Goal: Task Accomplishment & Management: Complete application form

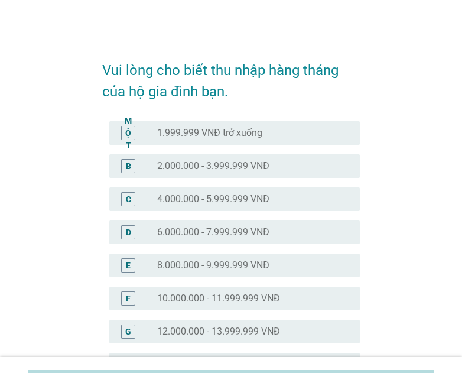
click at [187, 299] on font "10.000.000 - 11.999.999 VNĐ" at bounding box center [218, 297] width 123 height 11
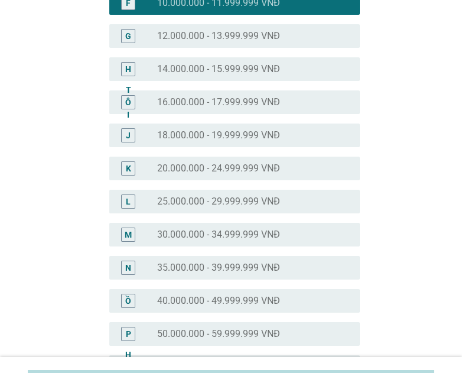
scroll to position [568, 0]
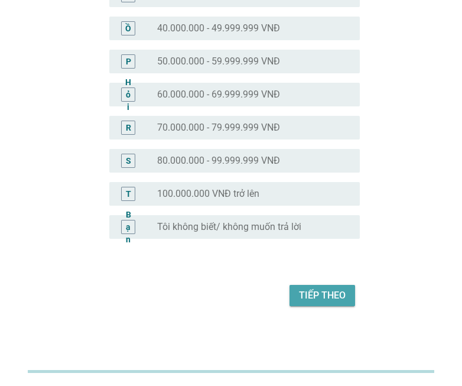
click at [339, 299] on font "Tiếp theo" at bounding box center [322, 294] width 47 height 11
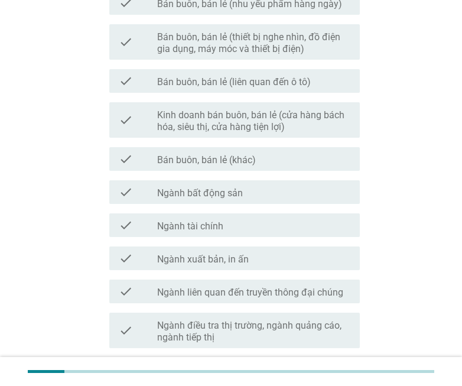
scroll to position [0, 0]
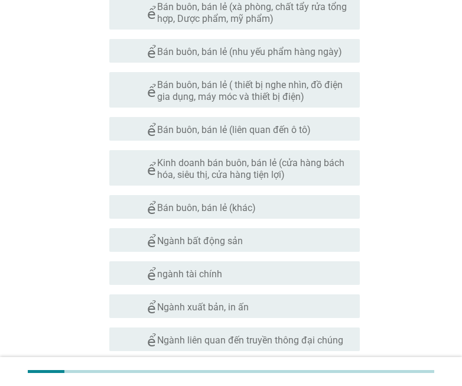
scroll to position [709, 0]
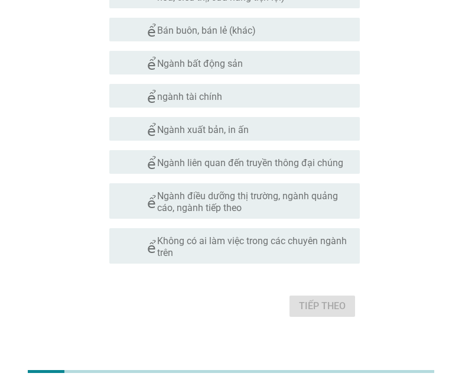
click at [242, 245] on font "Không có ai làm việc trong các chuyên ngành trên" at bounding box center [252, 246] width 190 height 23
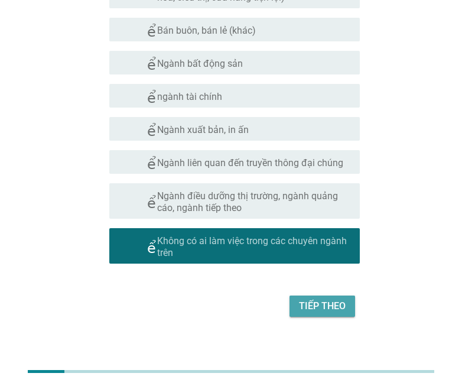
click at [317, 309] on font "Tiếp theo" at bounding box center [322, 305] width 47 height 11
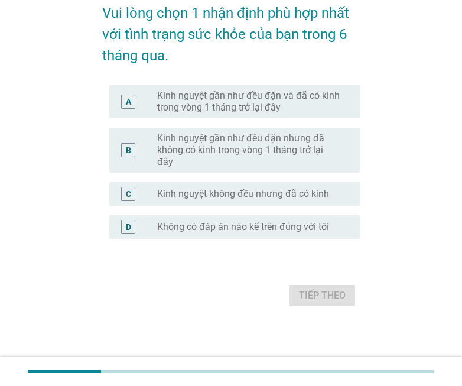
scroll to position [0, 0]
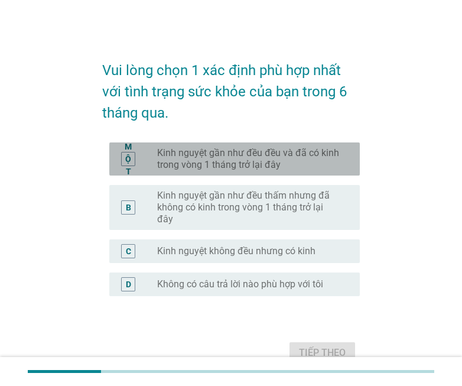
click at [253, 151] on font "Kinh nguyệt gần như đều đều và đã có kinh trong vòng 1 tháng trở lại đây" at bounding box center [248, 158] width 182 height 23
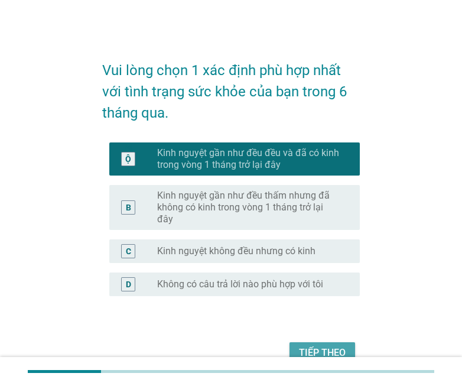
click at [303, 345] on font "Tiếp theo" at bounding box center [322, 352] width 47 height 14
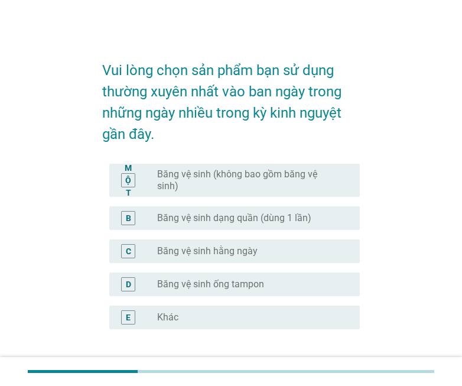
click at [229, 184] on font "Băng vệ sinh (không bao gồm băng vệ sinh)" at bounding box center [249, 180] width 184 height 24
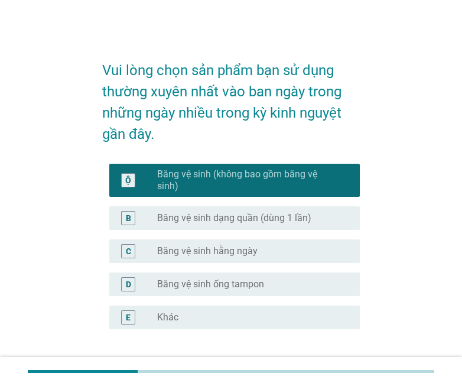
click at [215, 251] on font "Băng vệ sinh hằng ngày" at bounding box center [207, 250] width 100 height 11
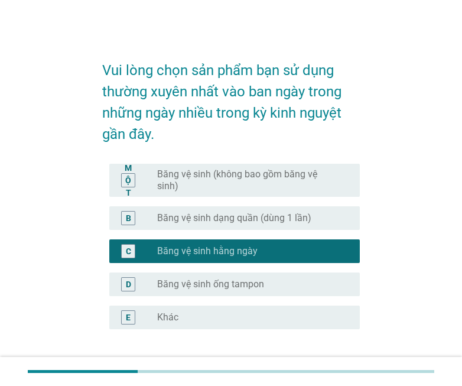
click at [232, 171] on font "Băng vệ sinh (không bao gồm băng vệ sinh)" at bounding box center [237, 179] width 160 height 23
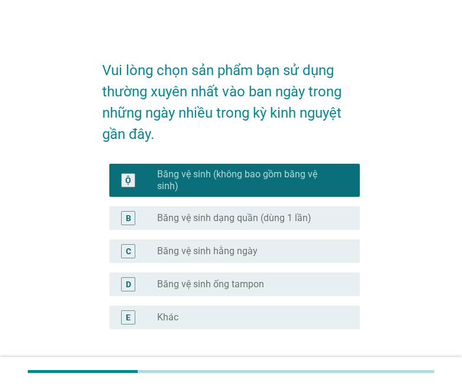
scroll to position [90, 0]
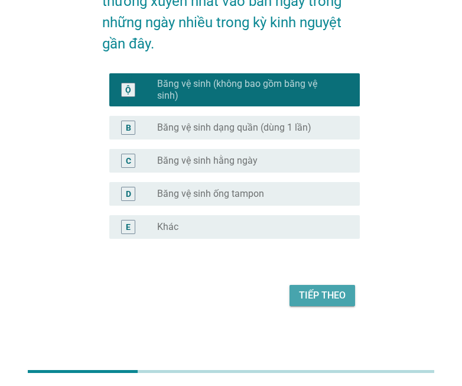
click at [333, 289] on font "Tiếp theo" at bounding box center [322, 294] width 47 height 11
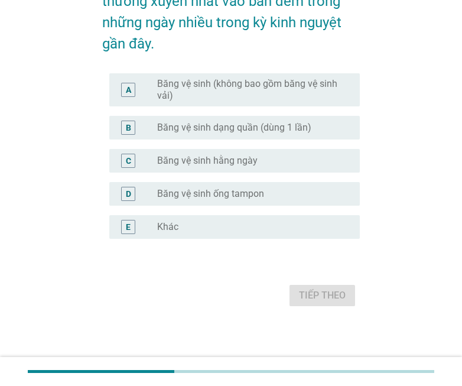
scroll to position [0, 0]
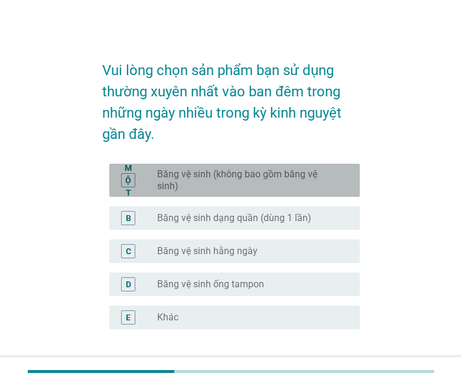
click at [219, 173] on font "Băng vệ sinh (không bao gồm băng vệ sinh)" at bounding box center [237, 179] width 160 height 23
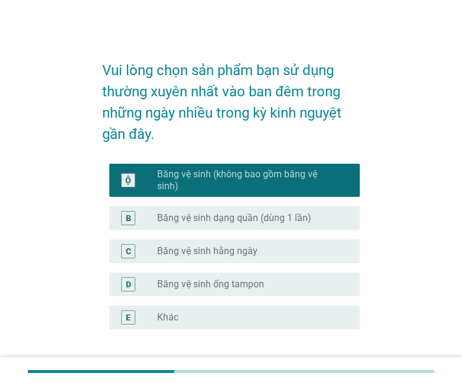
scroll to position [90, 0]
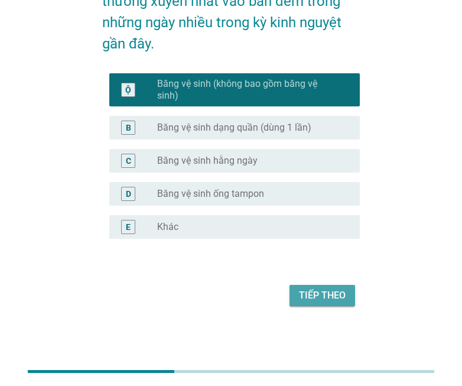
click at [322, 291] on font "Tiếp theo" at bounding box center [322, 294] width 47 height 11
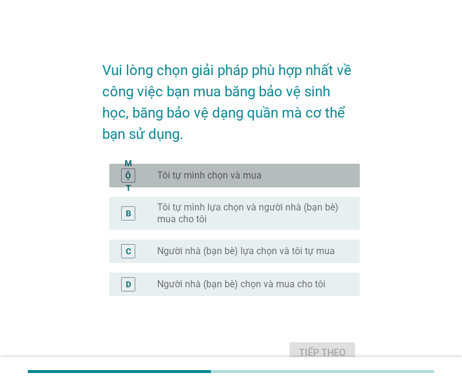
click at [171, 182] on div "MỘT nút radio chưa được chọn Tôi tự mình chọn và mua" at bounding box center [234, 176] width 250 height 24
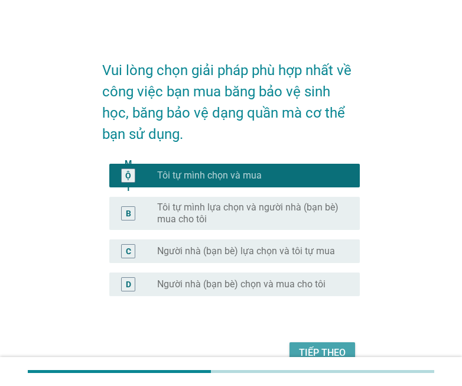
click at [325, 347] on font "Tiếp theo" at bounding box center [322, 352] width 47 height 11
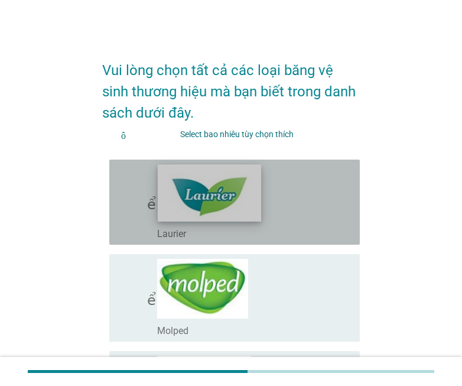
click at [221, 188] on img at bounding box center [209, 192] width 103 height 57
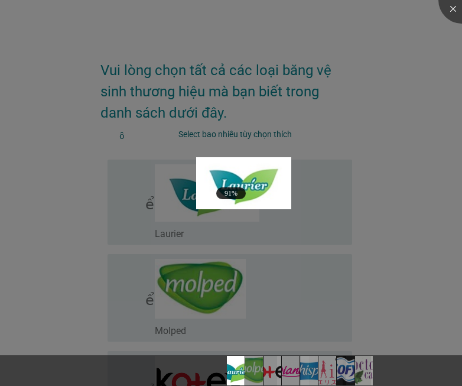
click at [378, 260] on div at bounding box center [231, 193] width 462 height 386
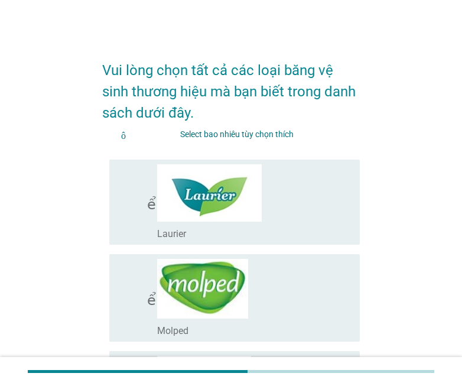
click at [133, 220] on icon "kiểm tra" at bounding box center [167, 202] width 97 height 76
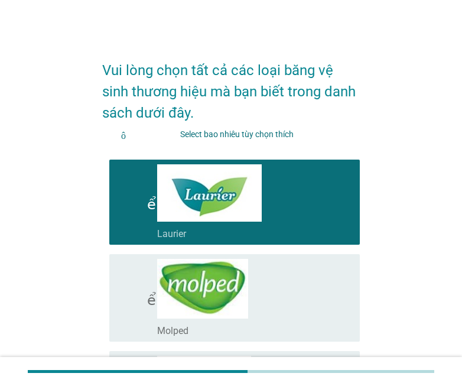
scroll to position [59, 0]
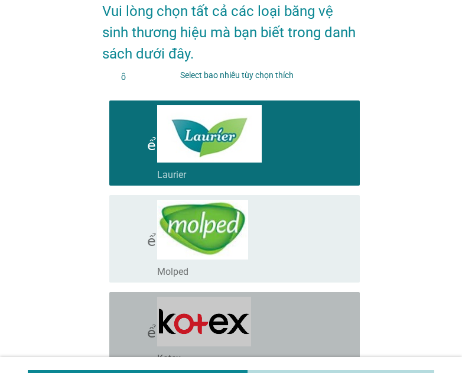
click at [138, 315] on icon "kiểm tra" at bounding box center [167, 330] width 97 height 68
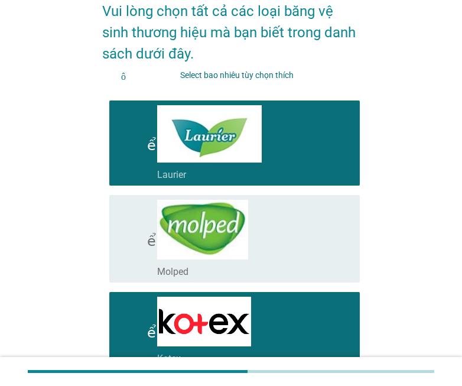
scroll to position [236, 0]
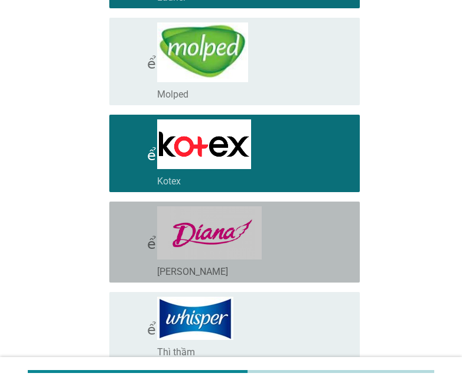
click at [135, 242] on font "kiểm tra" at bounding box center [167, 241] width 97 height 14
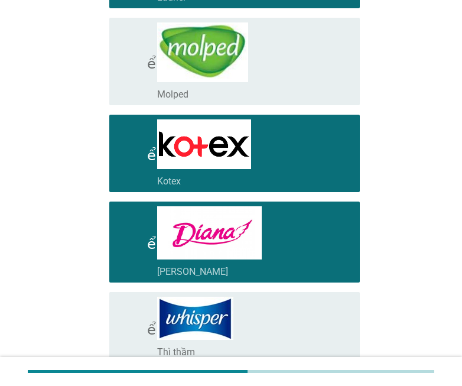
scroll to position [472, 0]
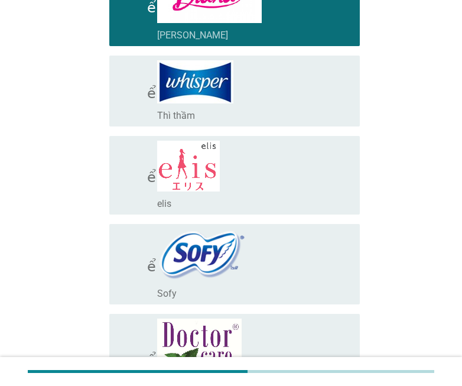
click at [105, 84] on div "kiểm tra check_box_outline_blank Thì thầm" at bounding box center [230, 91] width 257 height 80
click at [125, 89] on font "kiểm tra" at bounding box center [167, 91] width 97 height 14
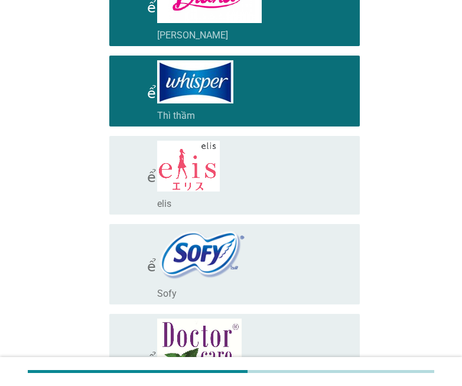
click at [134, 272] on icon "kiểm tra" at bounding box center [167, 264] width 97 height 71
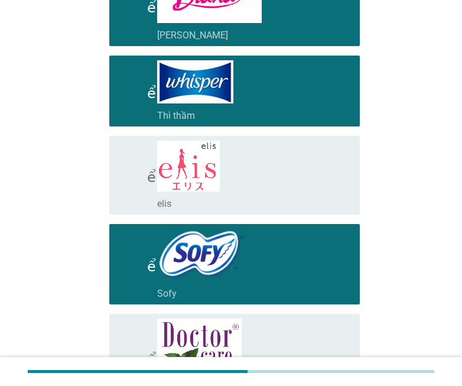
scroll to position [650, 0]
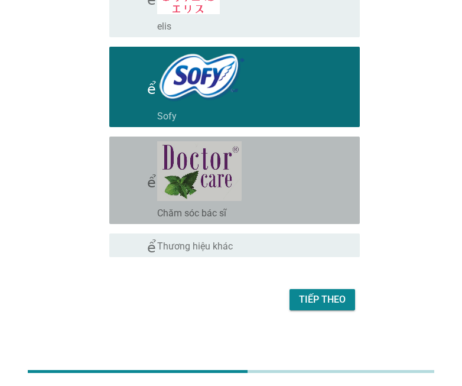
click at [130, 178] on font "kiểm tra" at bounding box center [167, 180] width 97 height 14
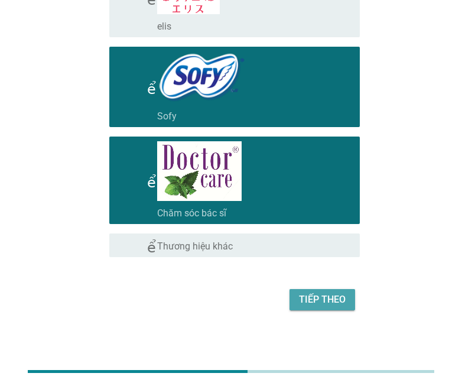
click at [313, 305] on font "Tiếp theo" at bounding box center [322, 299] width 47 height 14
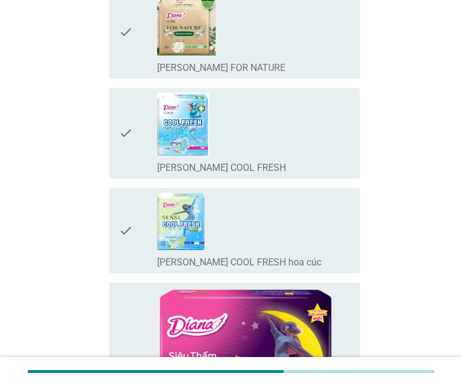
scroll to position [0, 0]
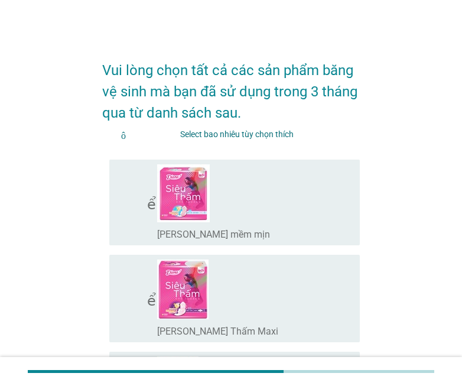
click at [286, 201] on div "check_box_outline_blank [PERSON_NAME] mềm mịn" at bounding box center [253, 202] width 193 height 76
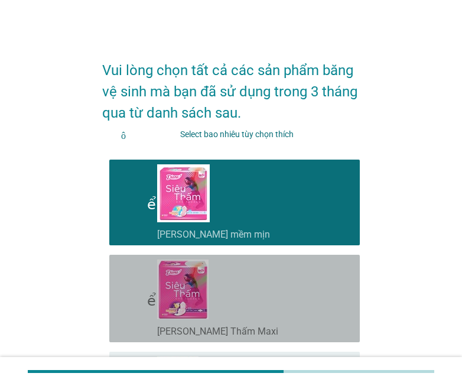
click at [123, 308] on icon "kiểm tra" at bounding box center [167, 298] width 97 height 78
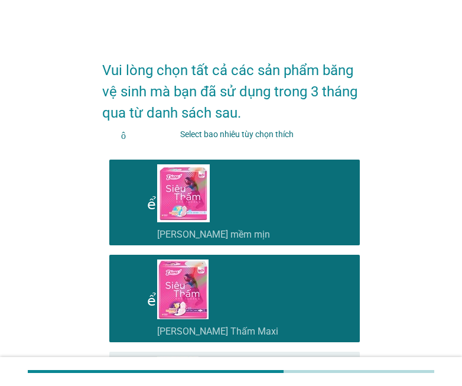
scroll to position [177, 0]
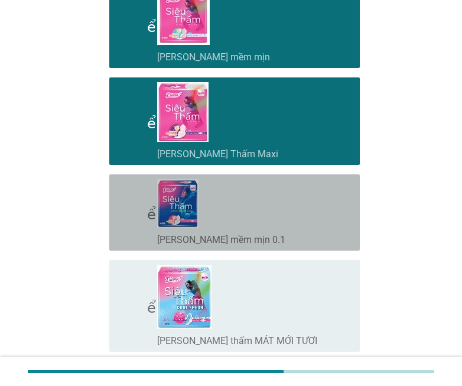
click at [131, 221] on icon "kiểm tra" at bounding box center [167, 212] width 97 height 67
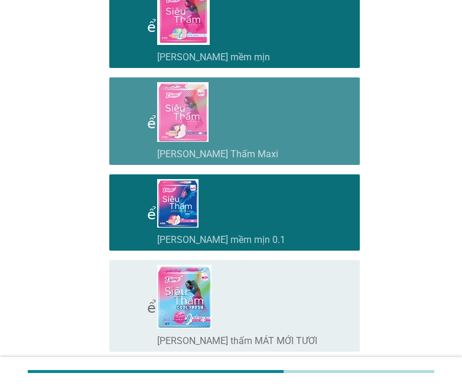
click at [125, 131] on icon "kiểm tra" at bounding box center [167, 121] width 97 height 78
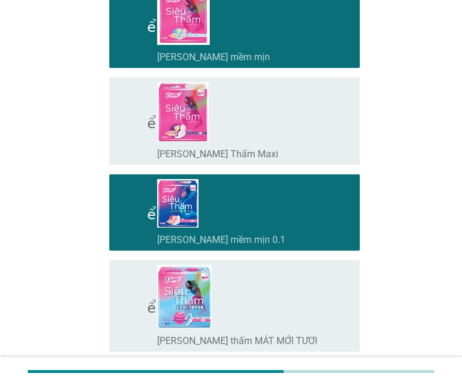
click at [129, 33] on icon "kiểm tra" at bounding box center [167, 25] width 97 height 76
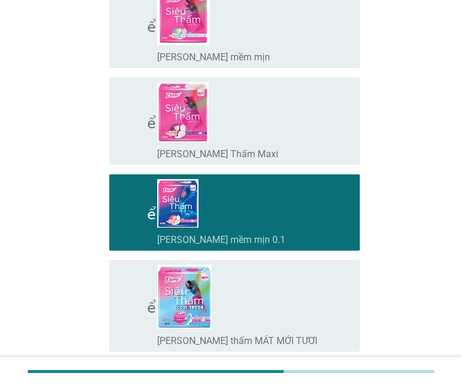
scroll to position [295, 0]
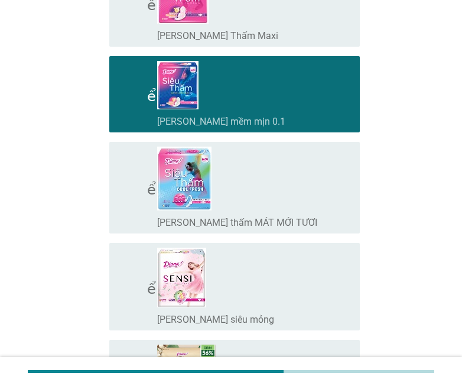
click at [128, 292] on font "kiểm tra" at bounding box center [167, 286] width 97 height 14
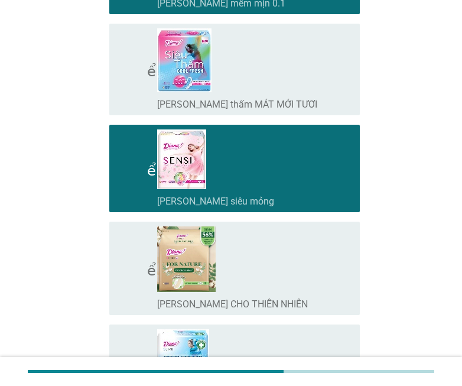
scroll to position [472, 0]
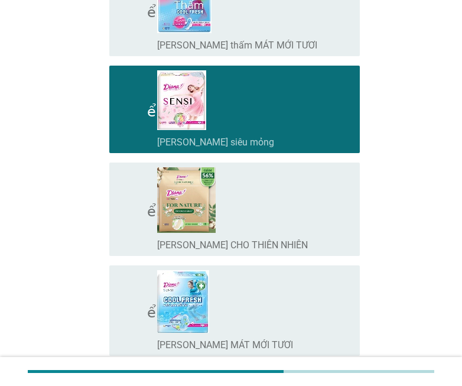
click at [124, 309] on font "kiểm tra" at bounding box center [167, 310] width 97 height 14
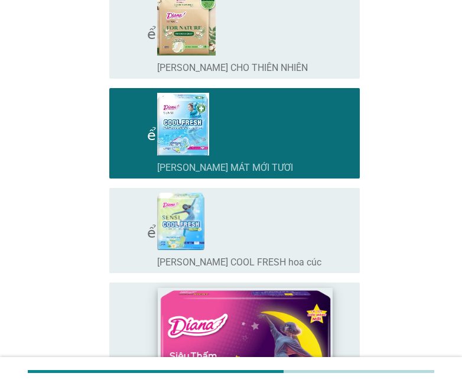
scroll to position [827, 0]
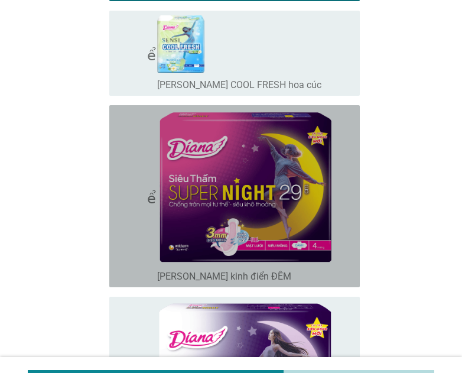
click at [141, 236] on icon "kiểm tra" at bounding box center [167, 196] width 97 height 172
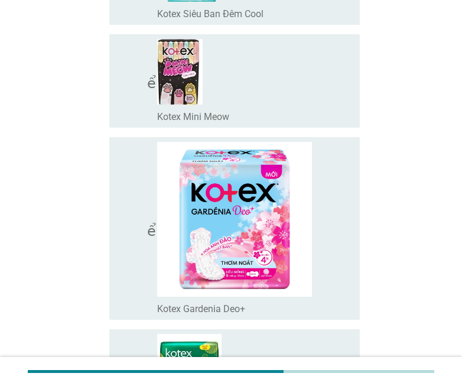
scroll to position [2953, 0]
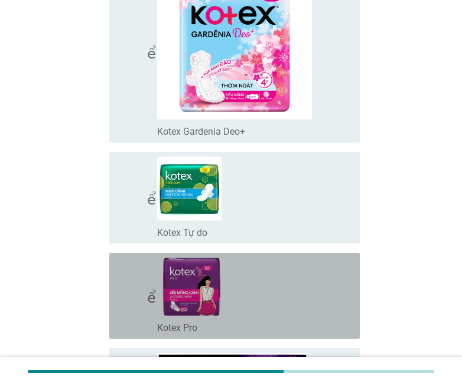
click at [129, 298] on font "kiểm tra" at bounding box center [167, 295] width 97 height 14
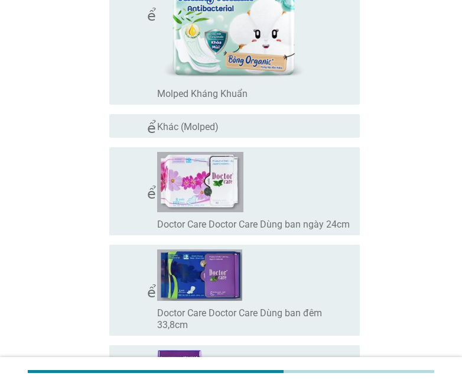
scroll to position [8800, 0]
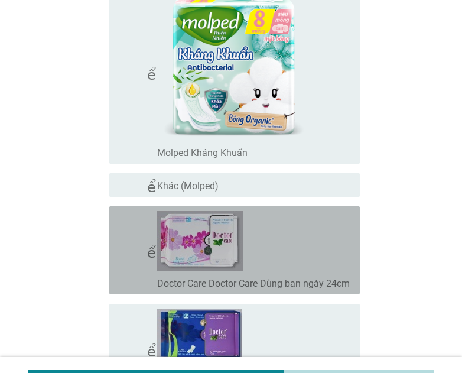
click at [129, 255] on font "kiểm tra" at bounding box center [167, 250] width 97 height 14
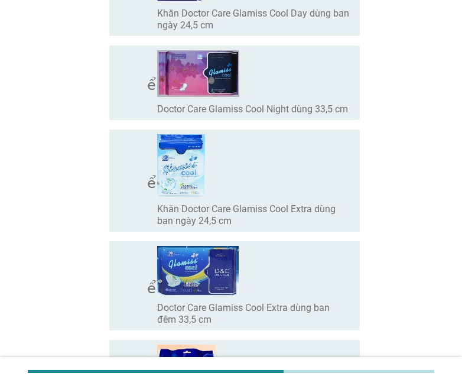
scroll to position [9555, 0]
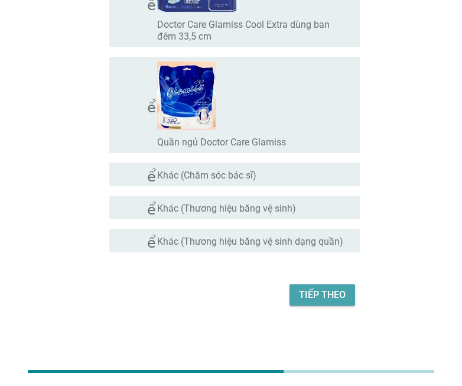
click at [301, 291] on font "Tiếp theo" at bounding box center [322, 294] width 47 height 11
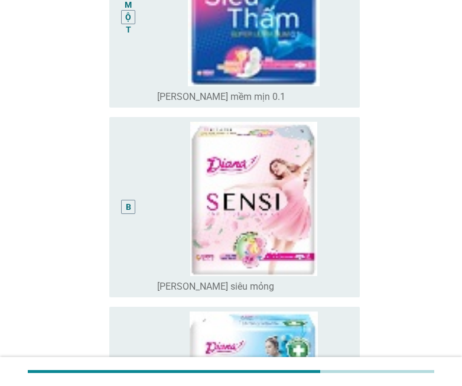
scroll to position [0, 0]
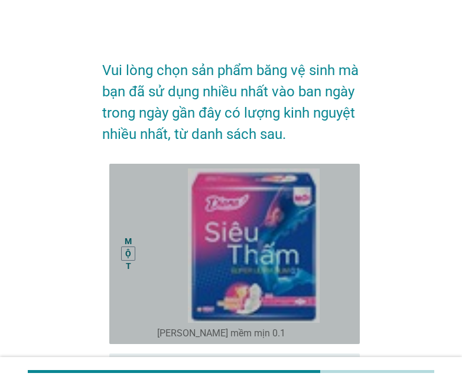
click at [120, 259] on div "MỘT" at bounding box center [128, 253] width 19 height 171
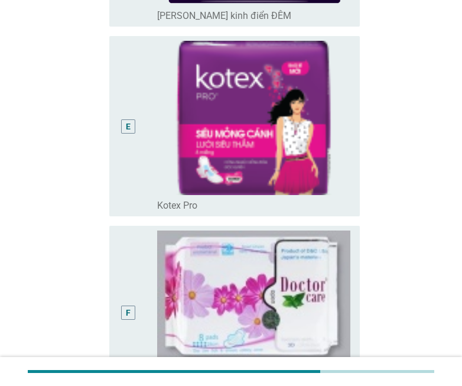
scroll to position [1046, 0]
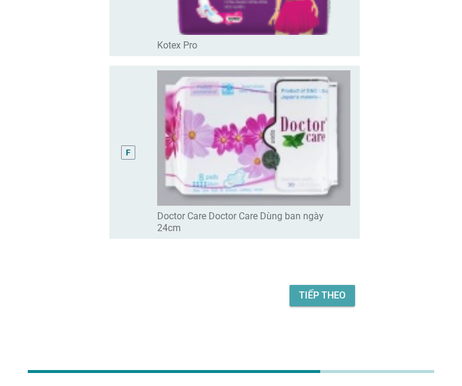
click at [321, 302] on font "Tiếp theo" at bounding box center [322, 295] width 47 height 14
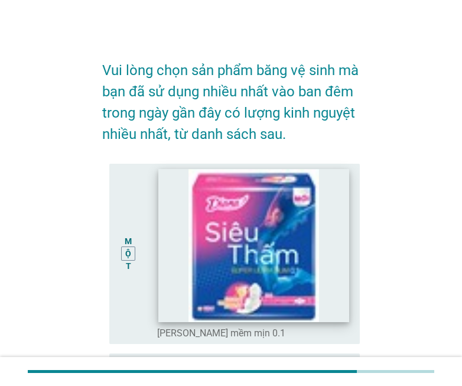
scroll to position [177, 0]
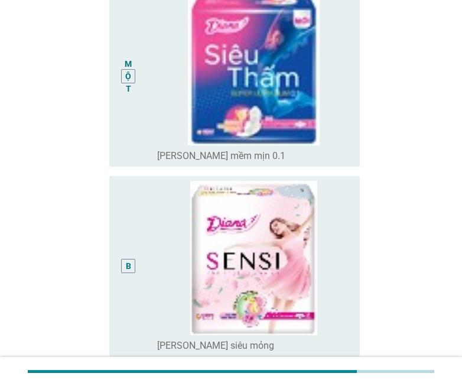
click at [136, 261] on div "B" at bounding box center [128, 266] width 19 height 171
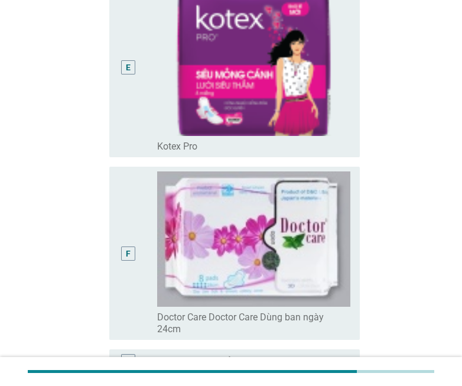
scroll to position [1079, 0]
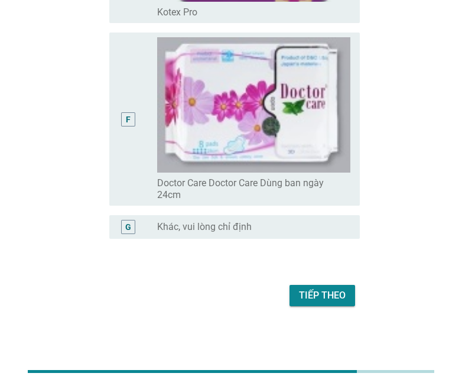
click at [334, 292] on font "Tiếp theo" at bounding box center [322, 294] width 47 height 11
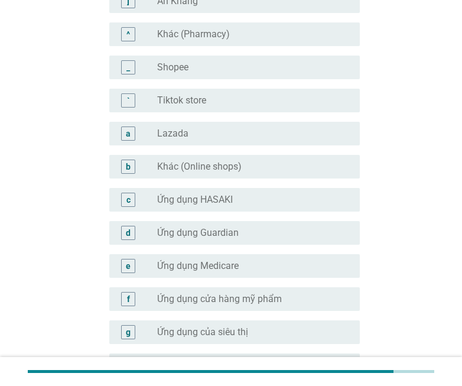
scroll to position [0, 0]
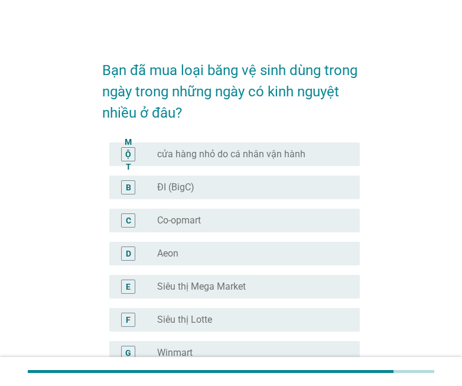
click at [166, 158] on font "cửa hàng nhỏ do cá nhân vận hành" at bounding box center [231, 153] width 148 height 11
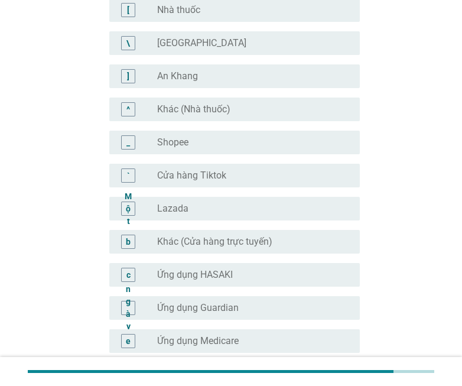
scroll to position [1217, 0]
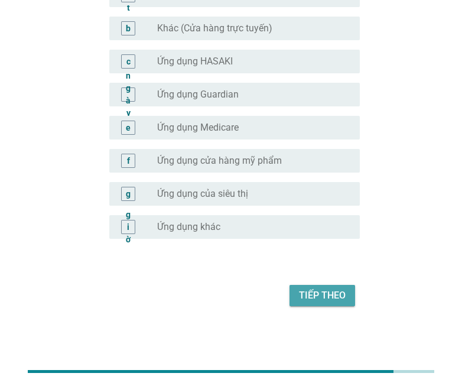
click at [312, 287] on button "Tiếp theo" at bounding box center [322, 295] width 66 height 21
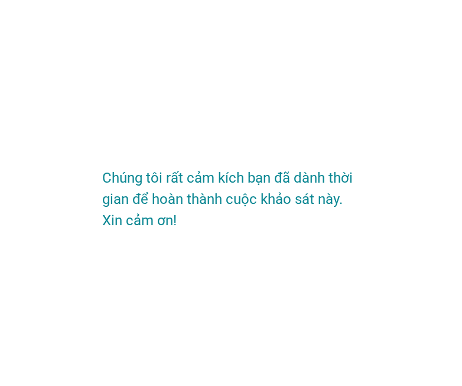
scroll to position [0, 0]
